Goal: Task Accomplishment & Management: Use online tool/utility

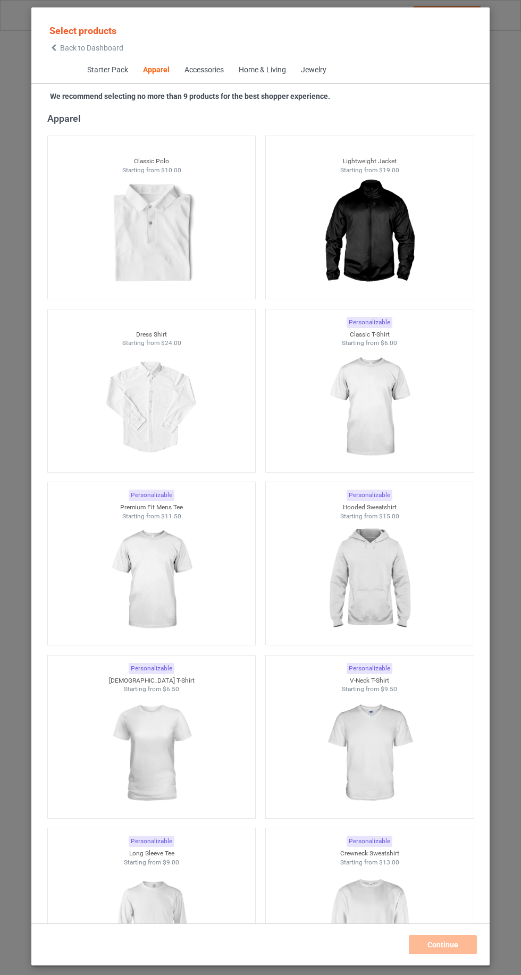
click at [64, 47] on span "Back to Dashboard" at bounding box center [91, 48] width 63 height 9
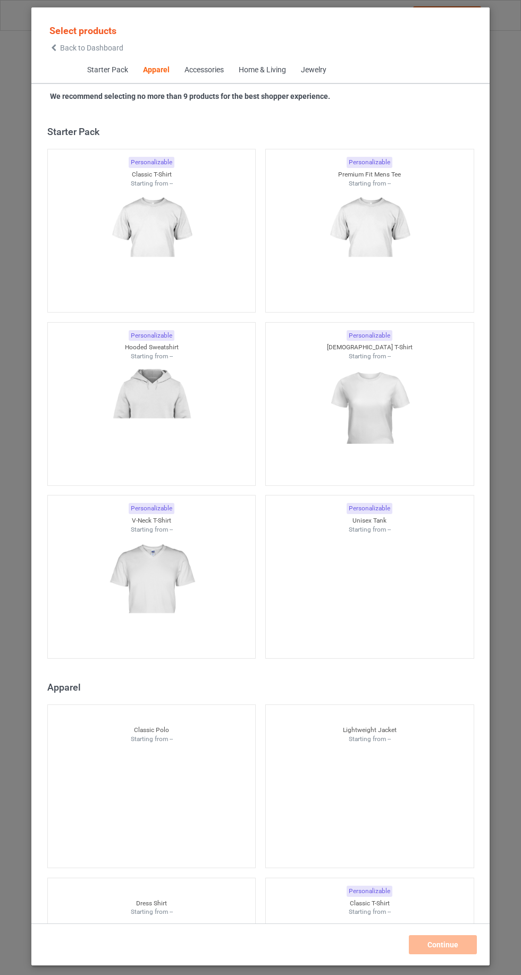
scroll to position [569, 0]
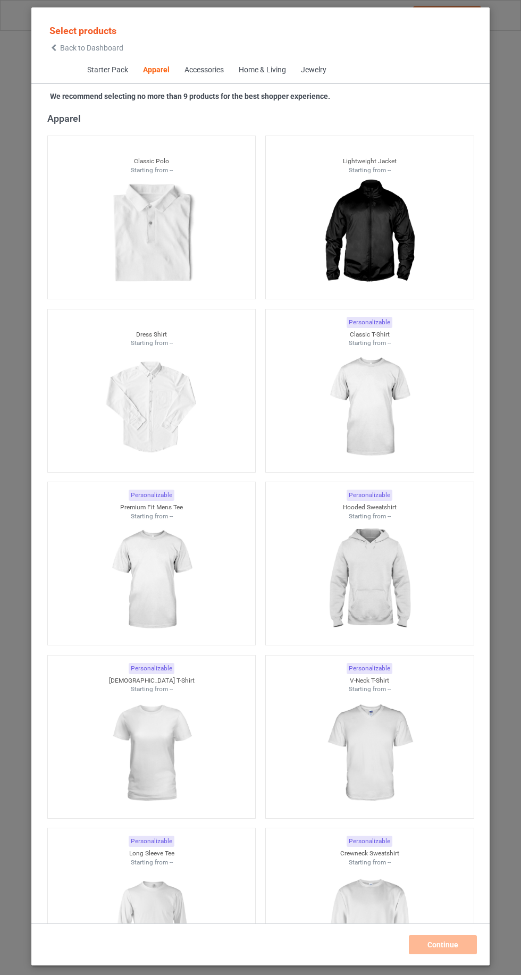
click at [63, 50] on span "Back to Dashboard" at bounding box center [91, 48] width 63 height 9
